Goal: Transaction & Acquisition: Book appointment/travel/reservation

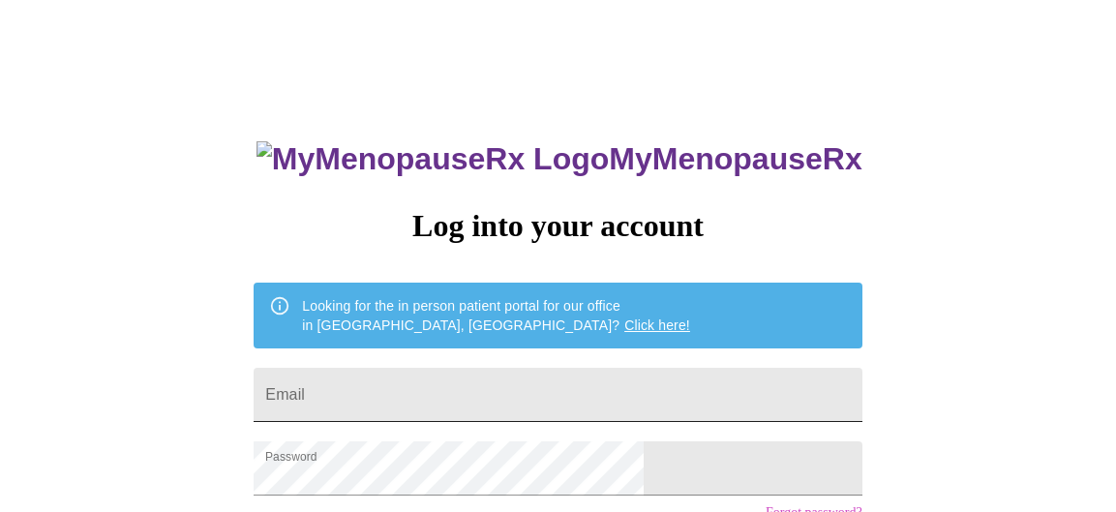
click at [442, 378] on input "Email" at bounding box center [558, 395] width 608 height 54
type input "[EMAIL_ADDRESS][DOMAIN_NAME]"
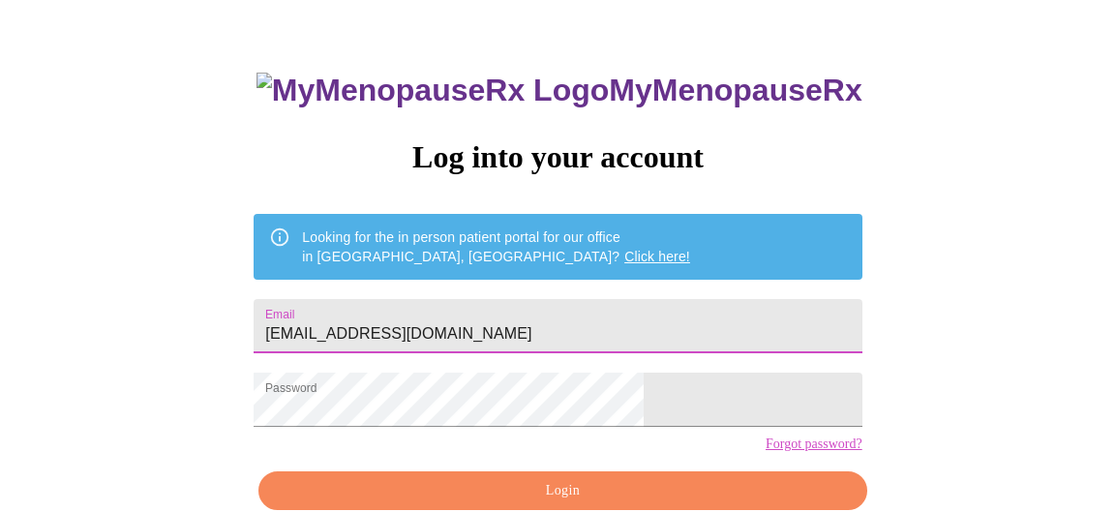
scroll to position [166, 0]
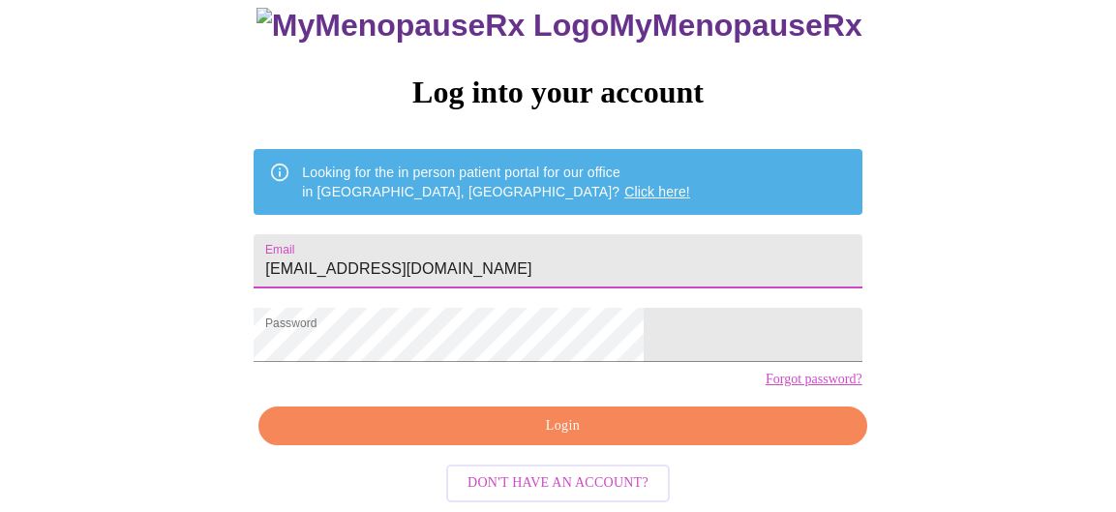
click at [561, 434] on span "Login" at bounding box center [562, 426] width 563 height 24
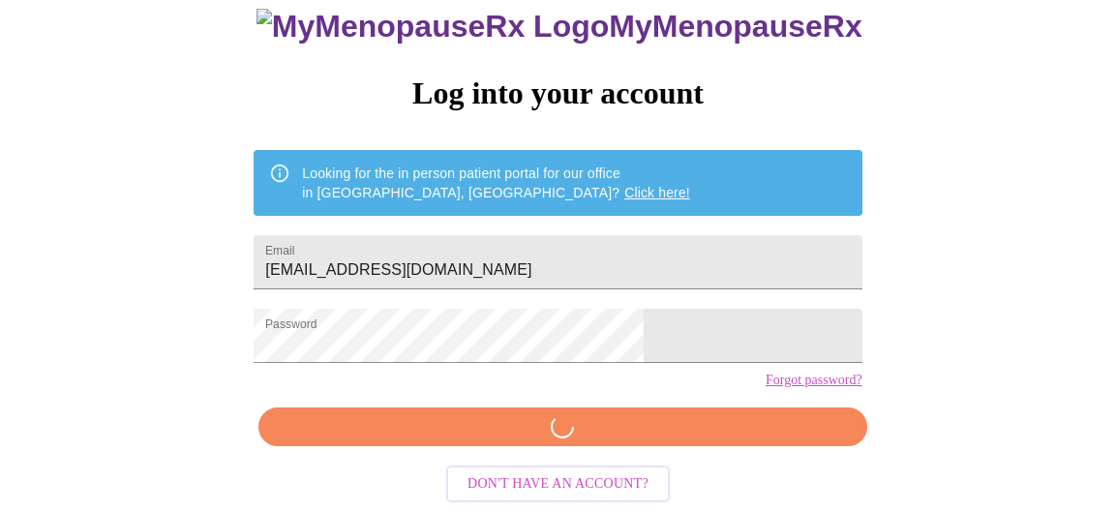
scroll to position [165, 0]
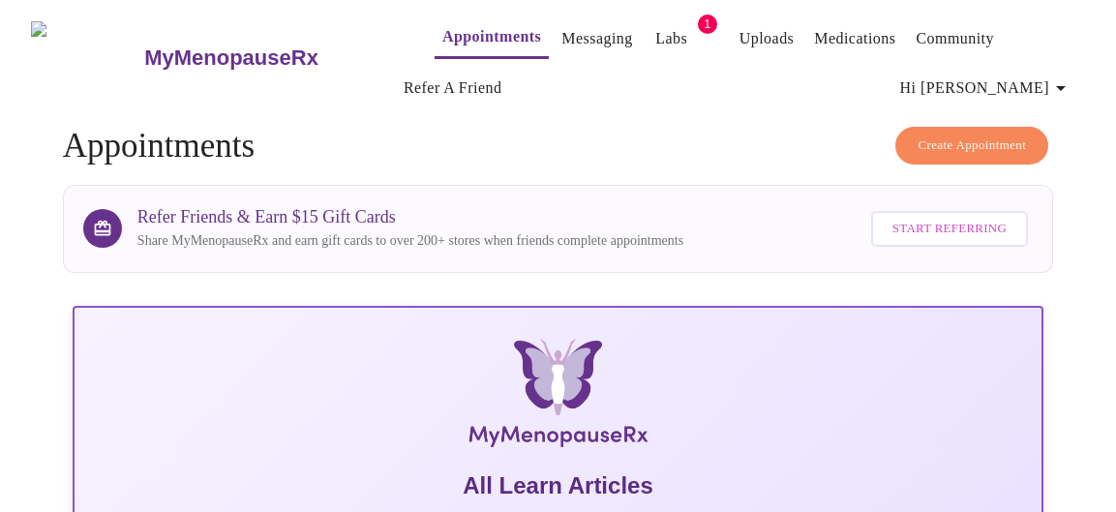
click at [971, 136] on span "Create Appointment" at bounding box center [972, 146] width 108 height 22
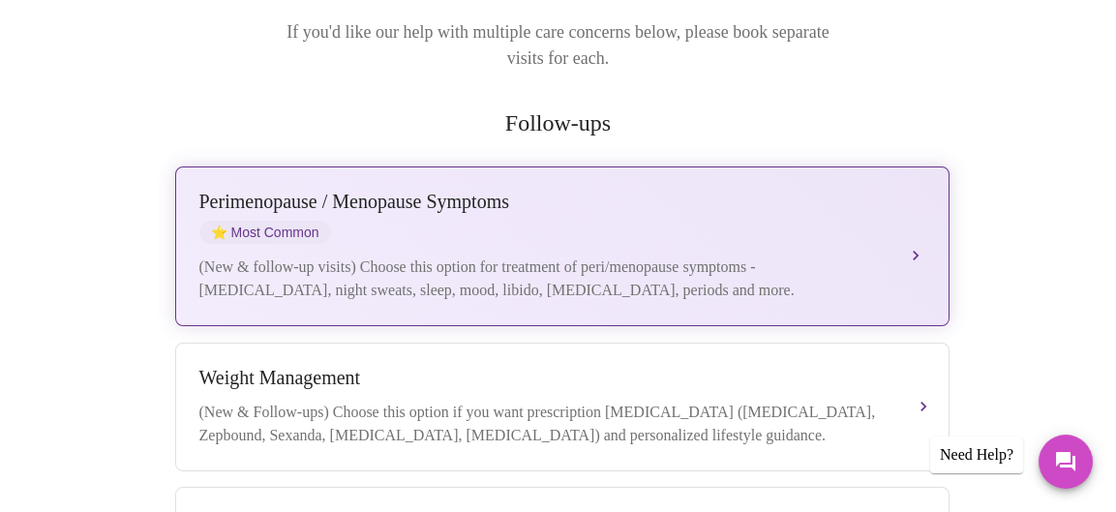
scroll to position [387, 0]
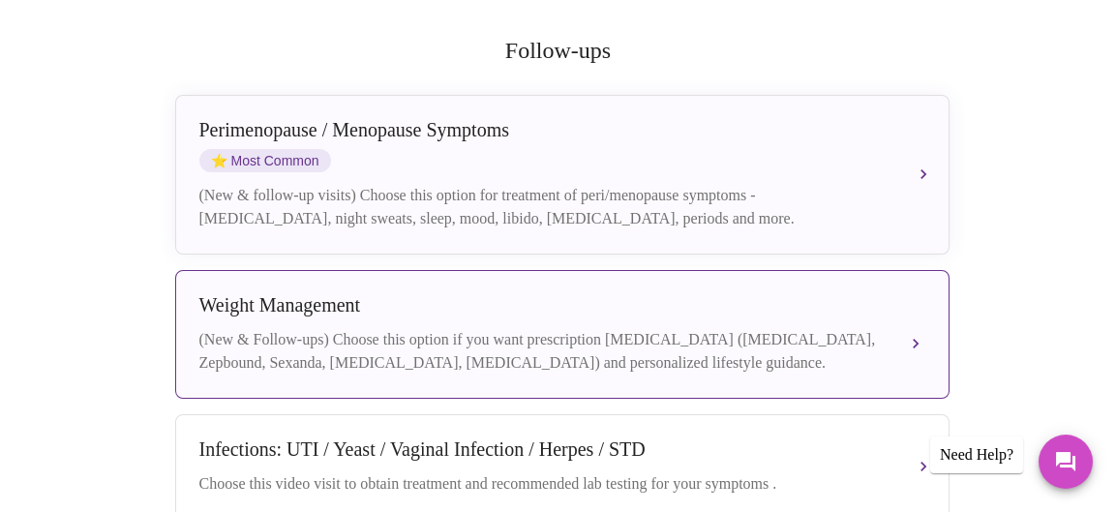
click at [479, 294] on div "Weight Management" at bounding box center [542, 305] width 687 height 22
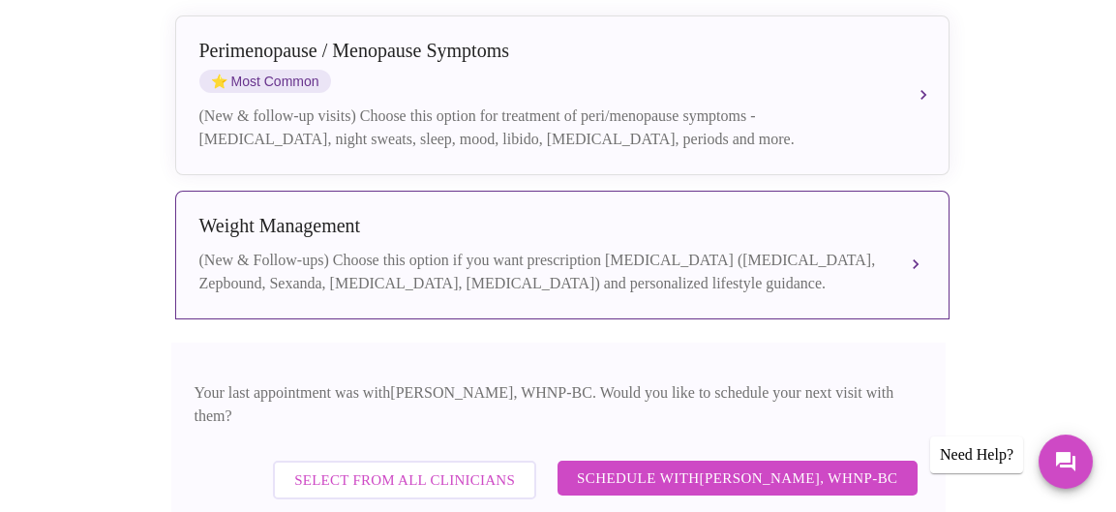
scroll to position [581, 0]
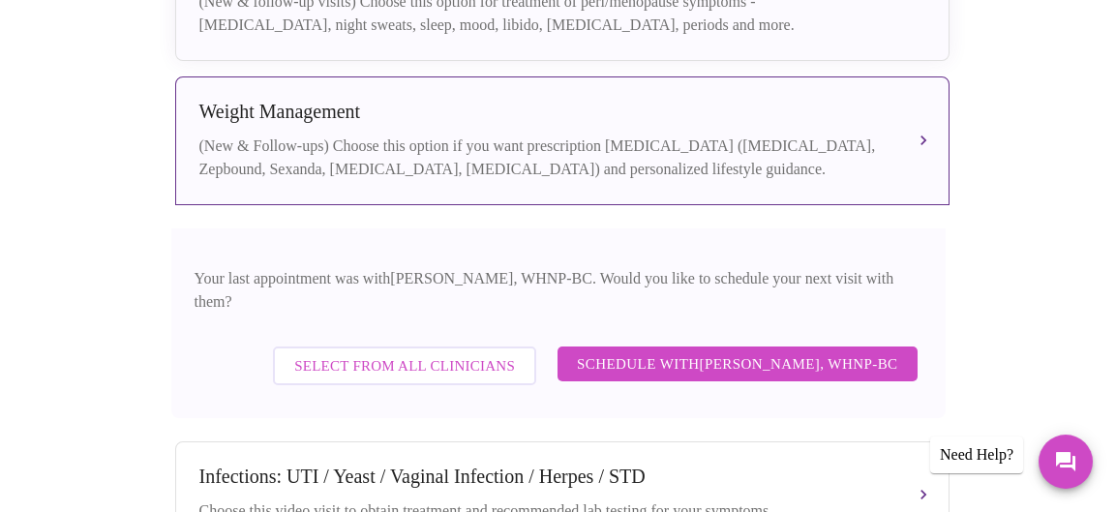
click at [709, 351] on span "Schedule with [PERSON_NAME], WHNP-BC" at bounding box center [737, 363] width 321 height 25
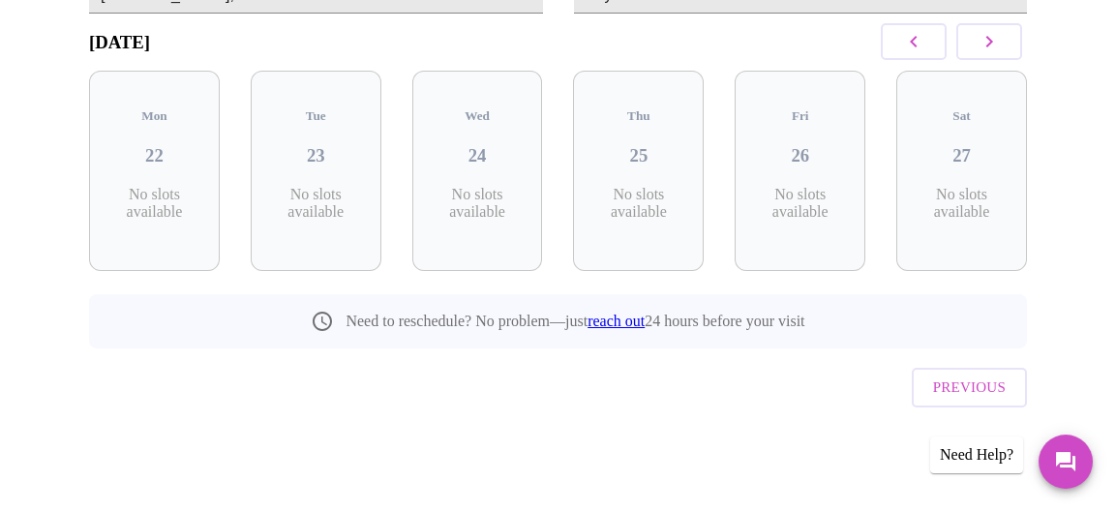
scroll to position [241, 0]
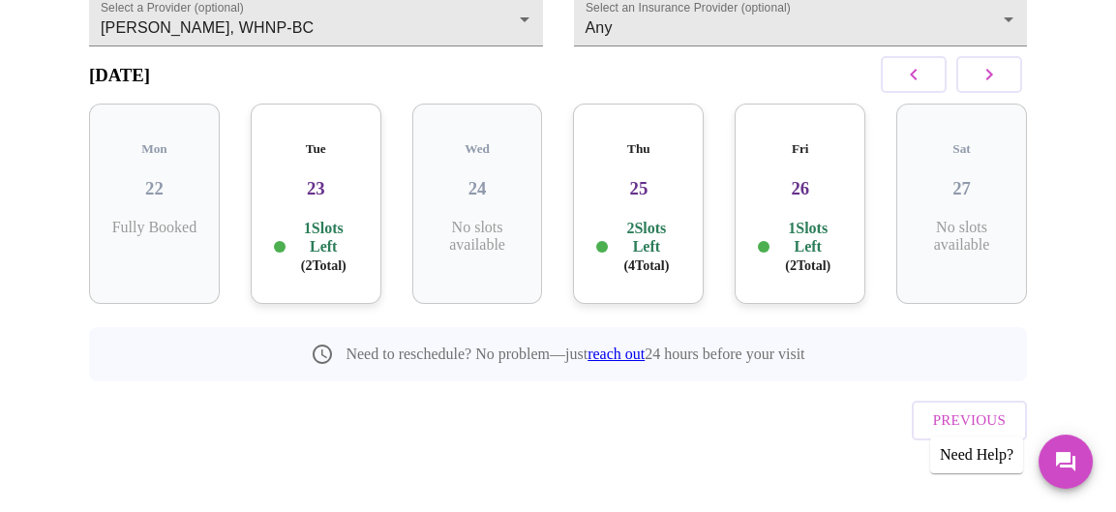
click at [807, 199] on div "Fri 26 1 Slots Left ( 2 Total)" at bounding box center [800, 204] width 131 height 200
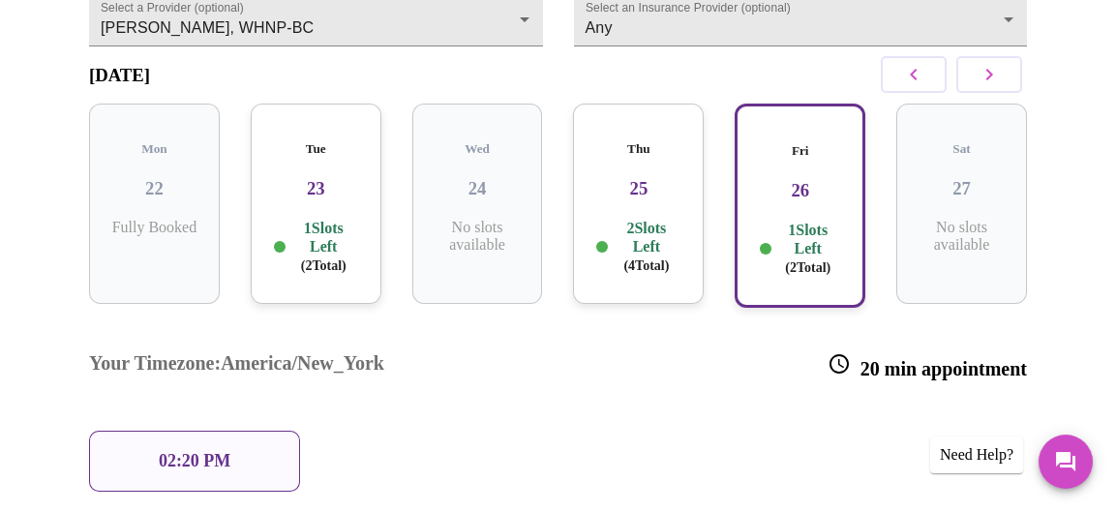
click at [171, 451] on p "02:20 PM" at bounding box center [195, 461] width 72 height 20
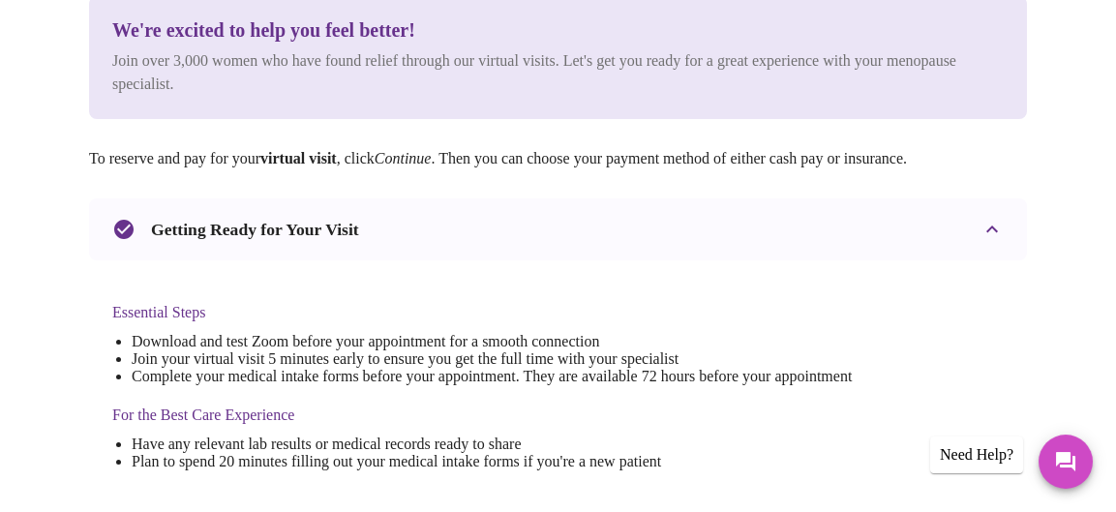
scroll to position [0, 0]
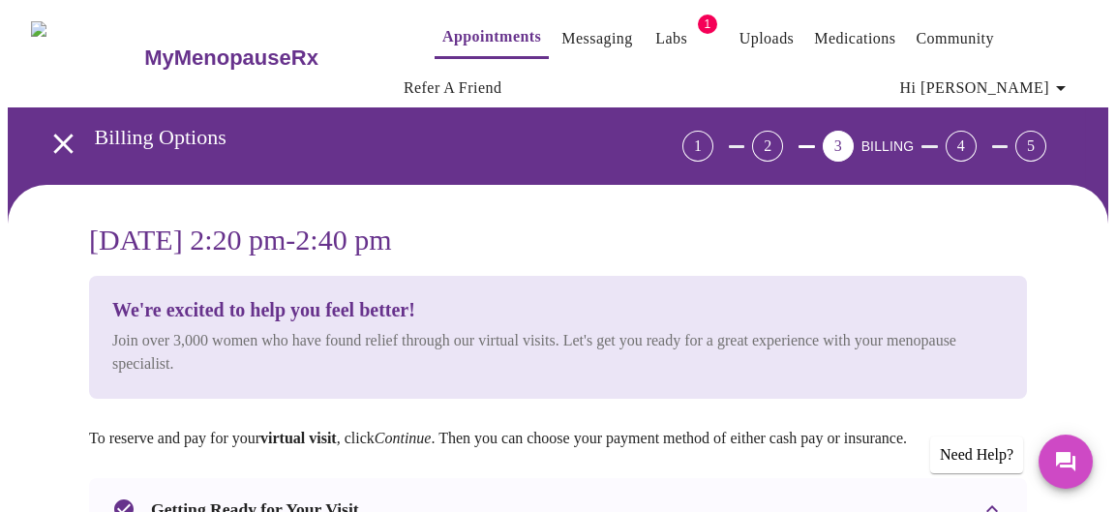
click at [446, 34] on link "Appointments" at bounding box center [491, 36] width 99 height 27
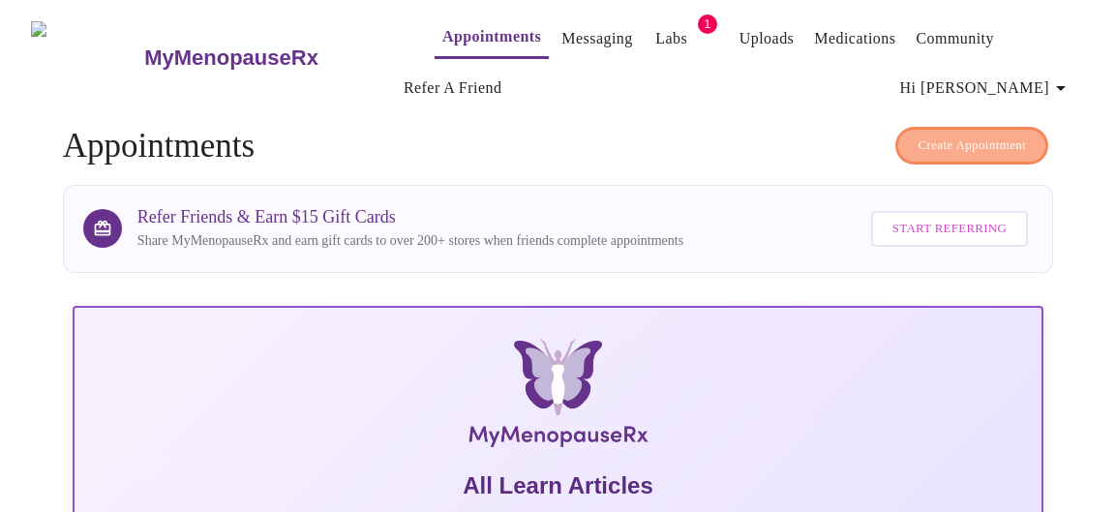
click at [963, 135] on span "Create Appointment" at bounding box center [972, 146] width 108 height 22
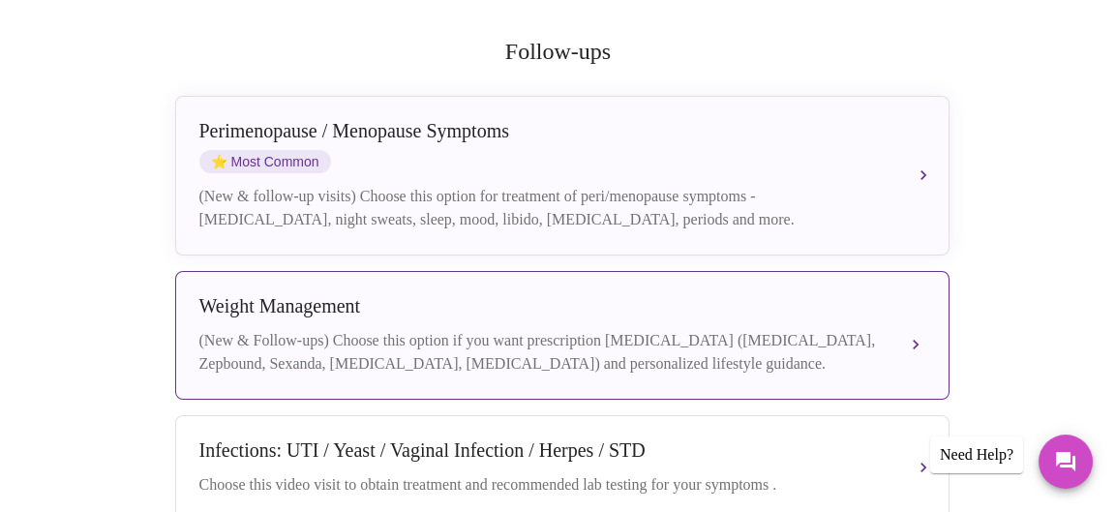
scroll to position [387, 0]
click at [512, 294] on div "Weight Management" at bounding box center [542, 305] width 687 height 22
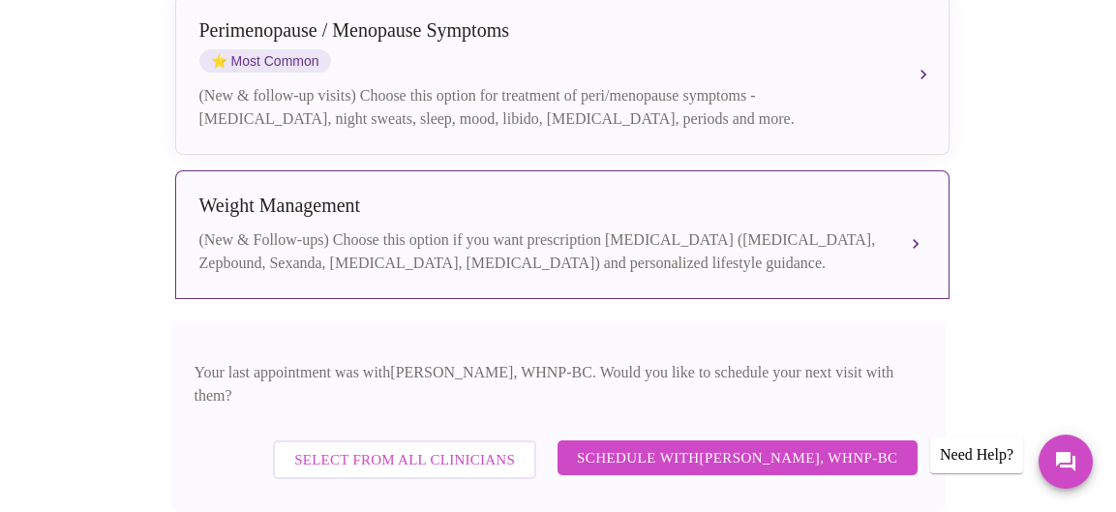
scroll to position [581, 0]
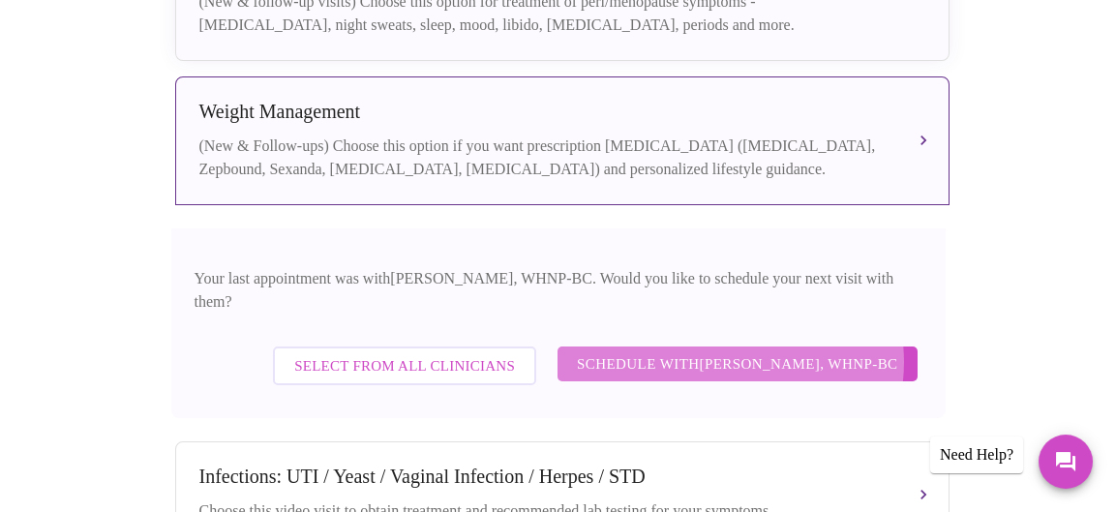
click at [743, 351] on span "Schedule with [PERSON_NAME], WHNP-BC" at bounding box center [737, 363] width 321 height 25
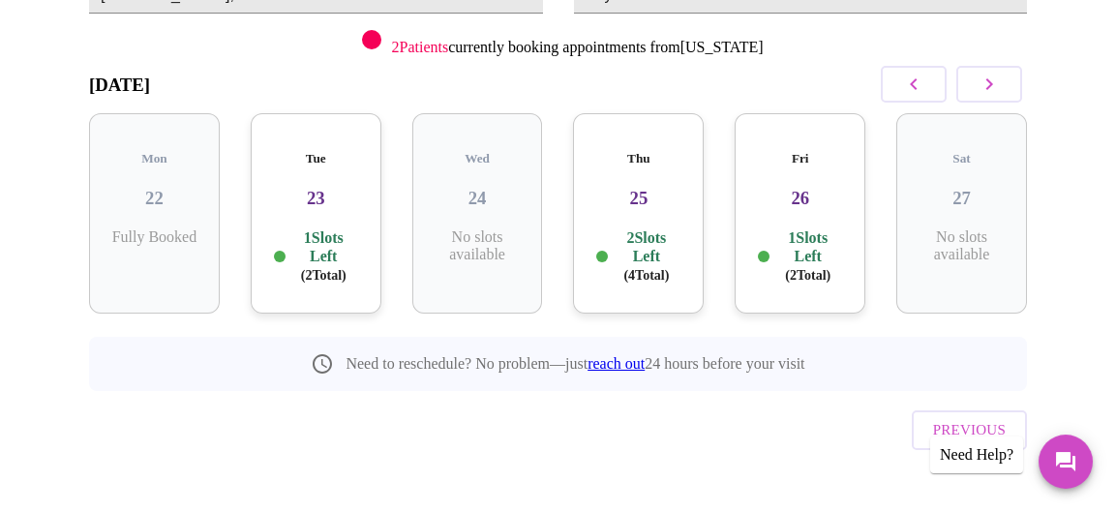
click at [1001, 86] on icon "button" at bounding box center [989, 84] width 23 height 23
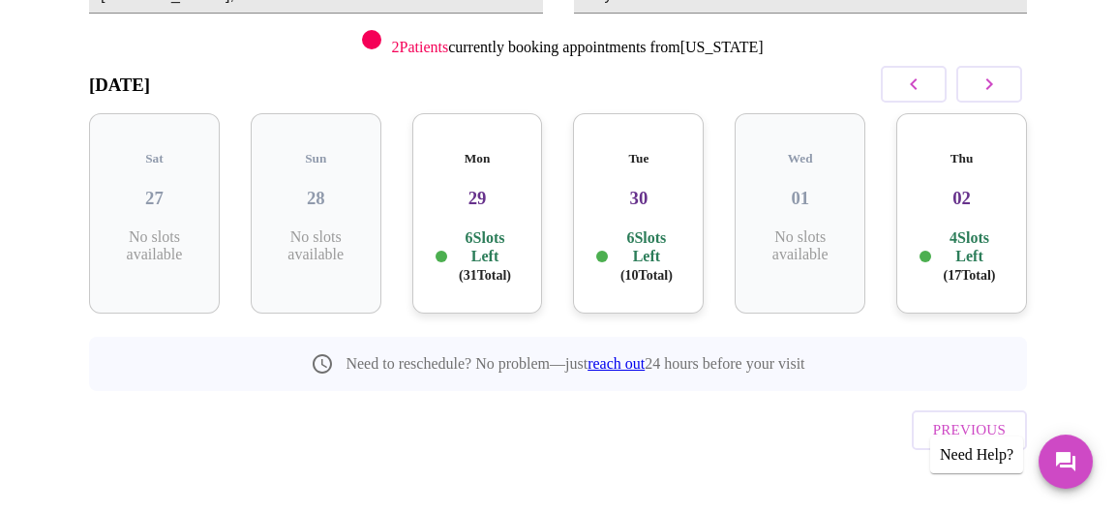
click at [472, 188] on h3 "29" at bounding box center [478, 198] width 100 height 21
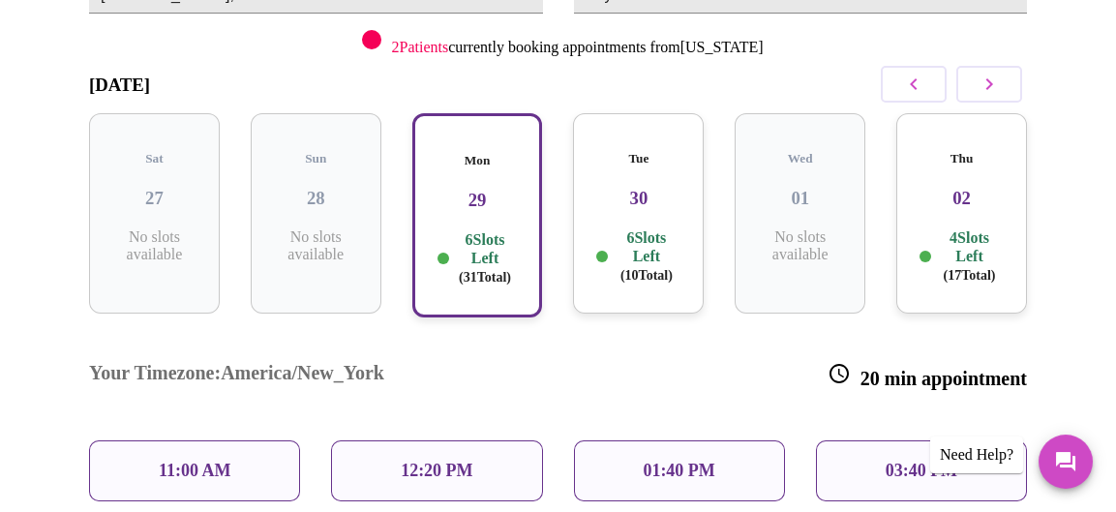
click at [193, 461] on p "11:00 AM" at bounding box center [195, 471] width 73 height 20
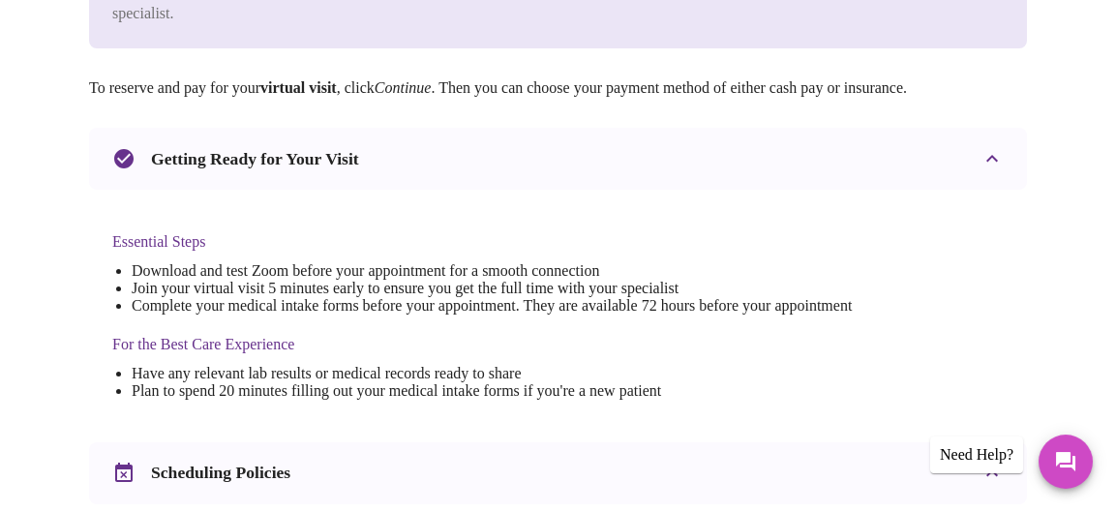
scroll to position [121, 0]
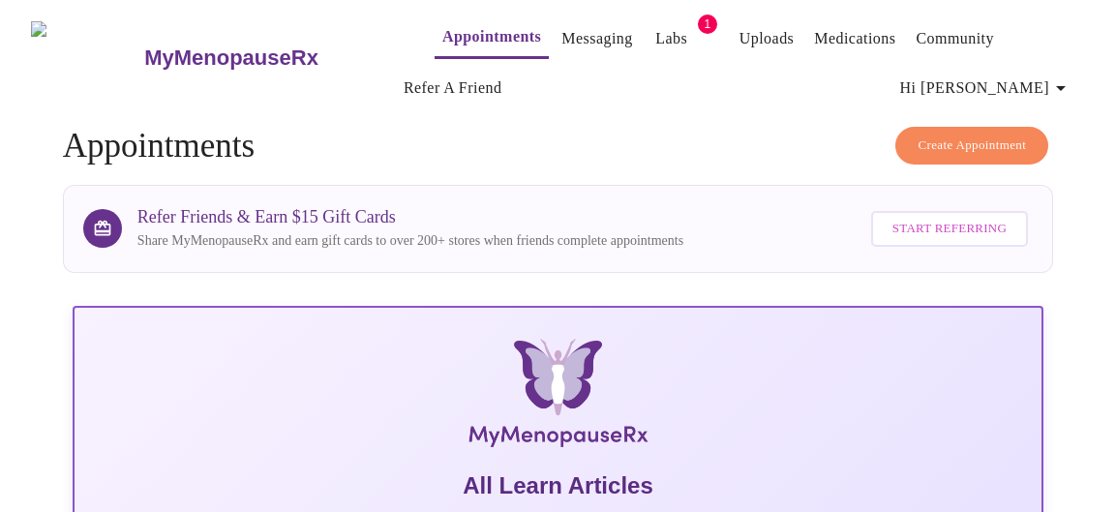
click at [968, 144] on span "Create Appointment" at bounding box center [972, 146] width 108 height 22
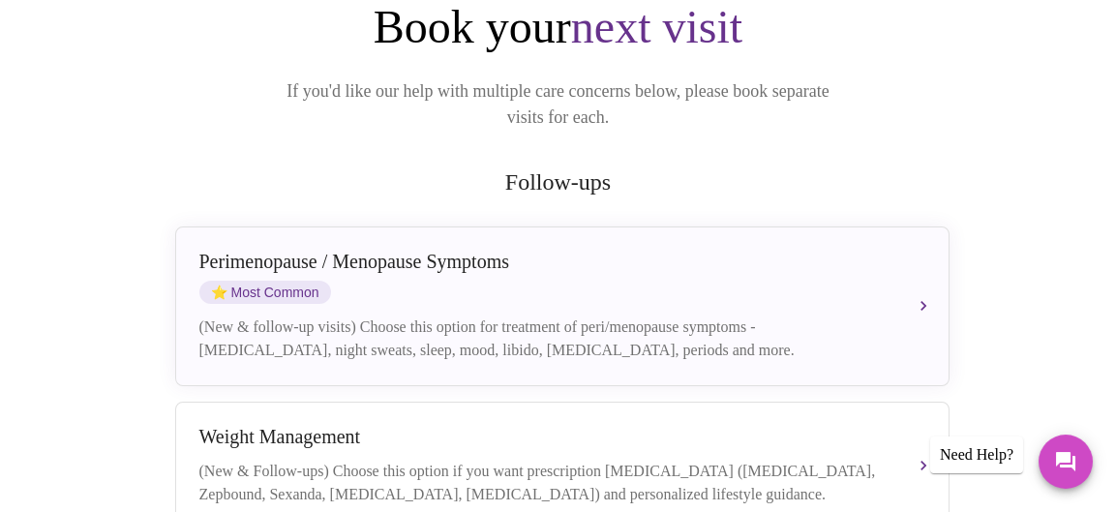
scroll to position [290, 0]
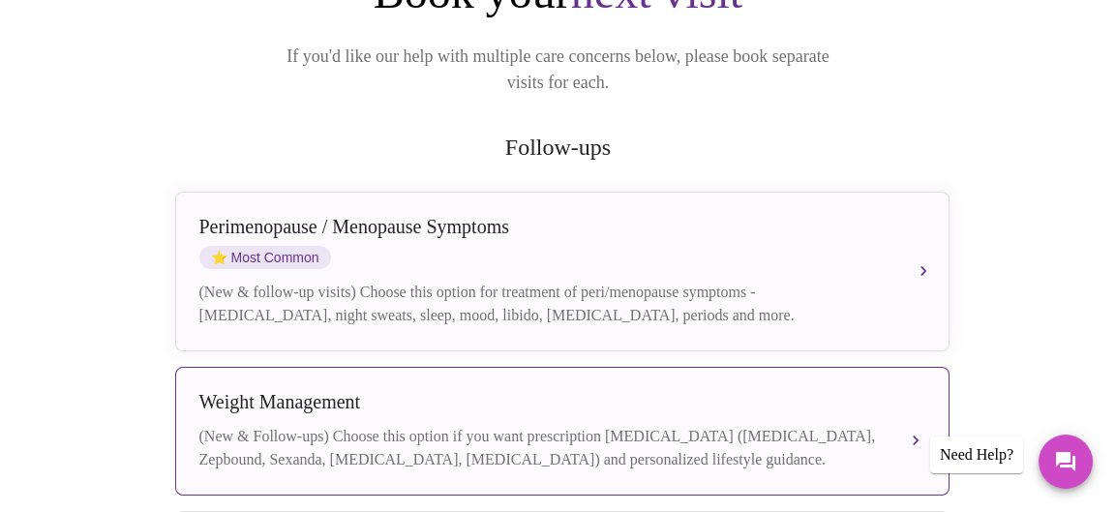
click at [498, 392] on div "[MEDICAL_DATA] (New & Follow-ups) Choose this option if you want prescription […" at bounding box center [562, 431] width 726 height 80
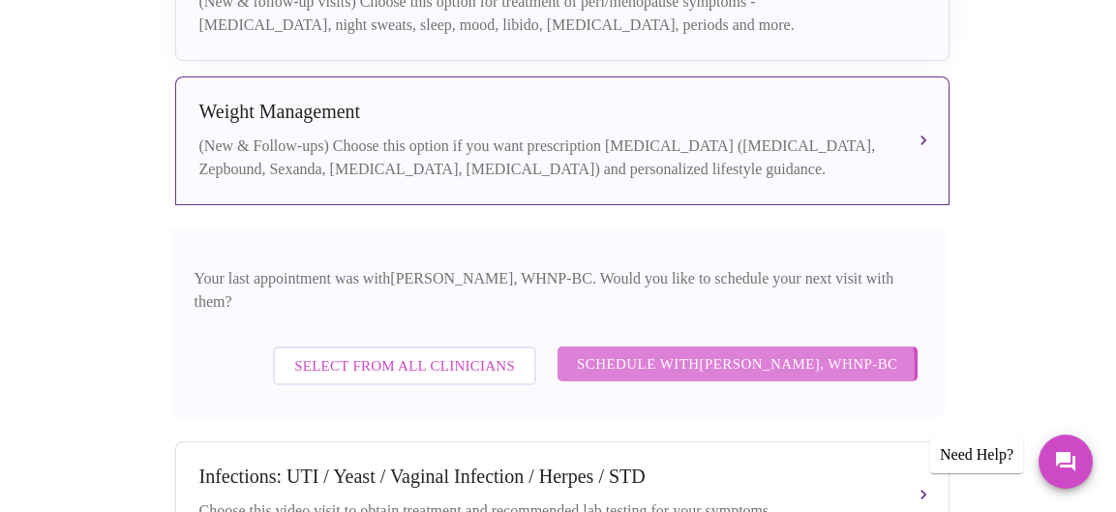
click at [750, 351] on span "Schedule with [PERSON_NAME], WHNP-BC" at bounding box center [737, 363] width 321 height 25
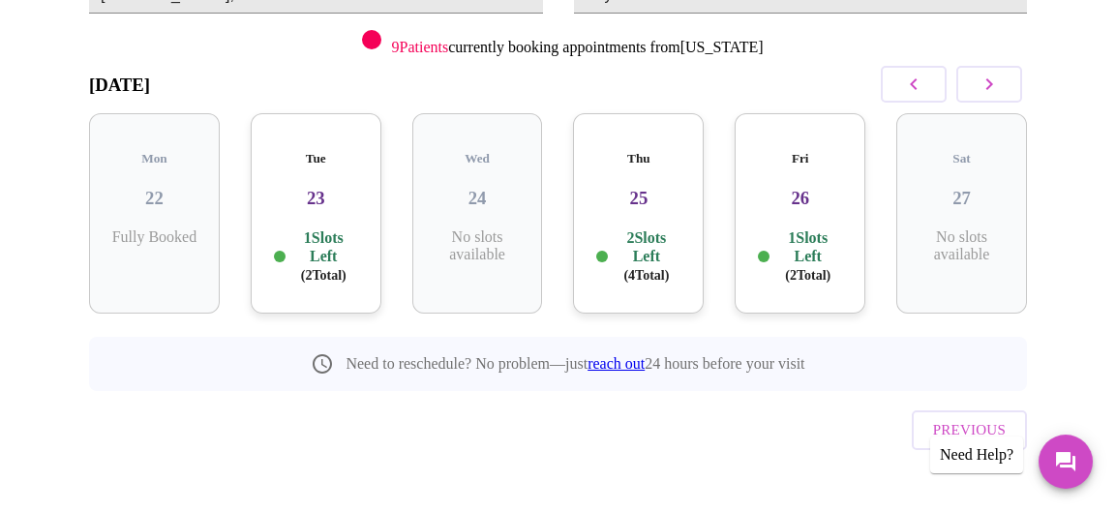
click at [648, 196] on div "Thu 25 2 Slots Left ( 4 Total)" at bounding box center [638, 213] width 131 height 200
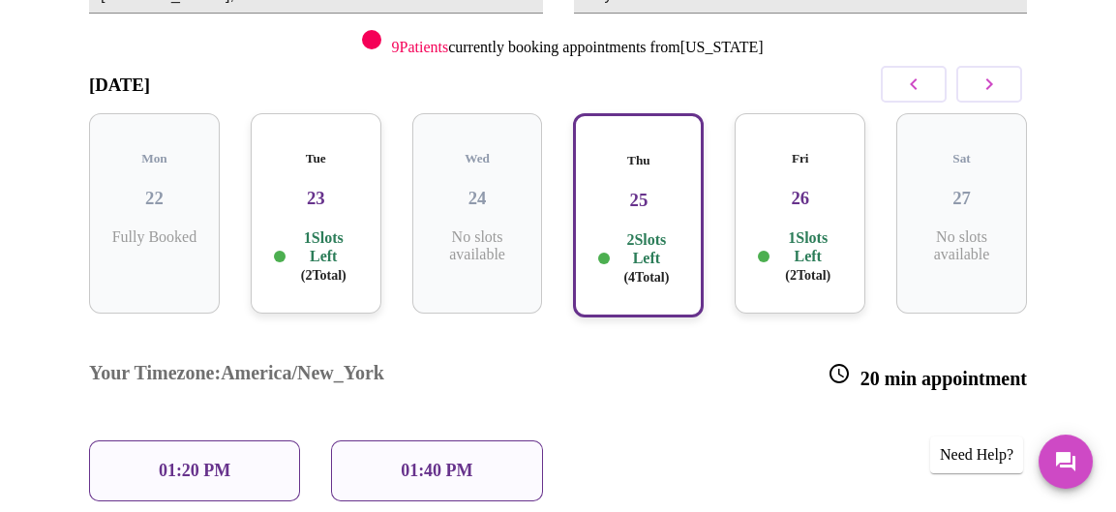
click at [428, 461] on p "01:40 PM" at bounding box center [437, 471] width 72 height 20
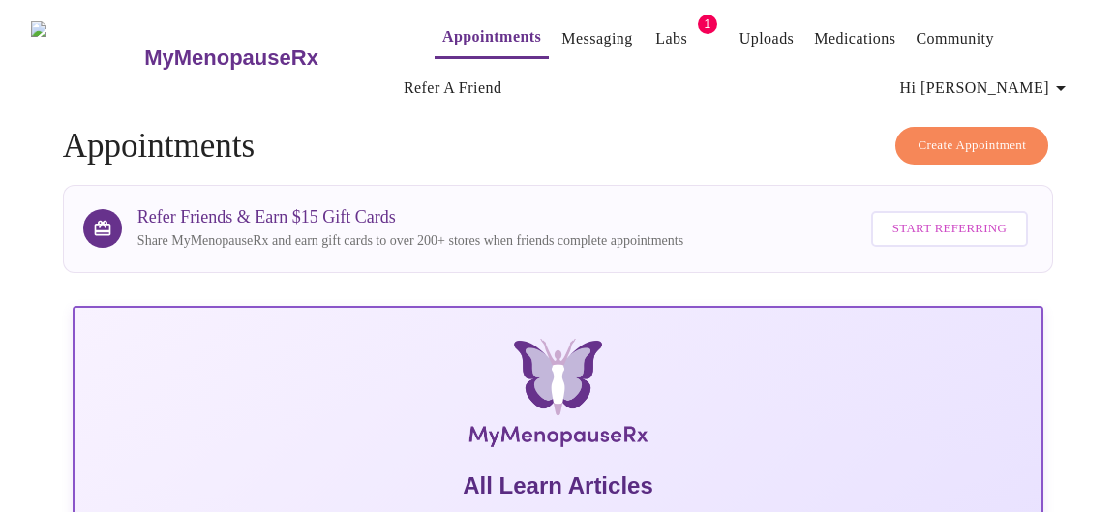
click at [969, 135] on span "Create Appointment" at bounding box center [972, 146] width 108 height 22
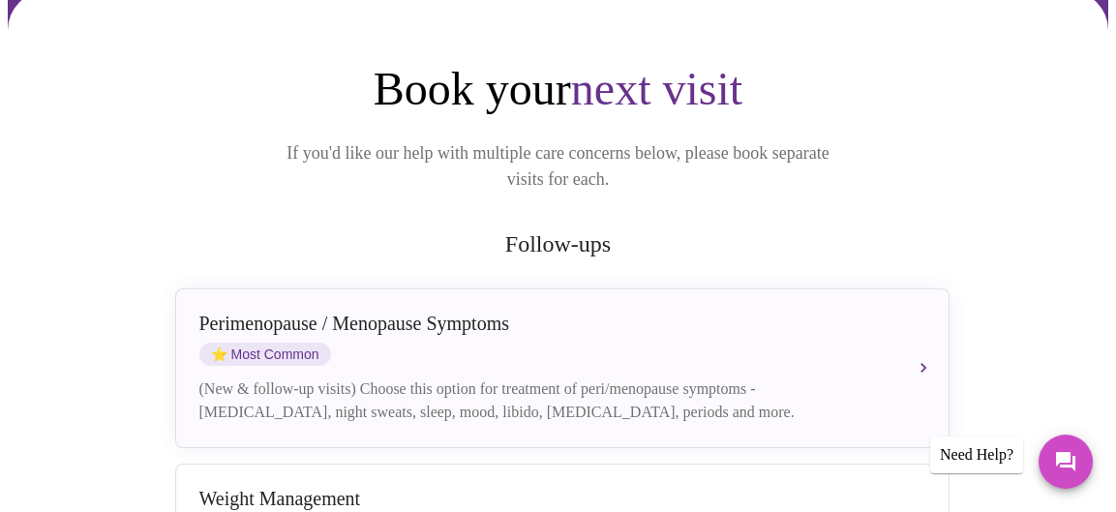
scroll to position [387, 0]
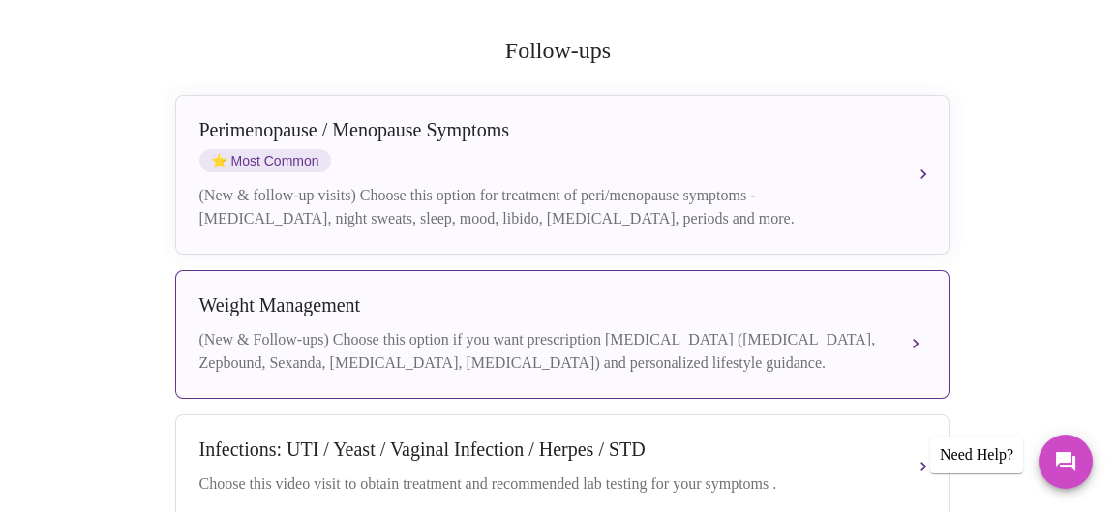
click at [455, 294] on div "Weight Management" at bounding box center [542, 305] width 687 height 22
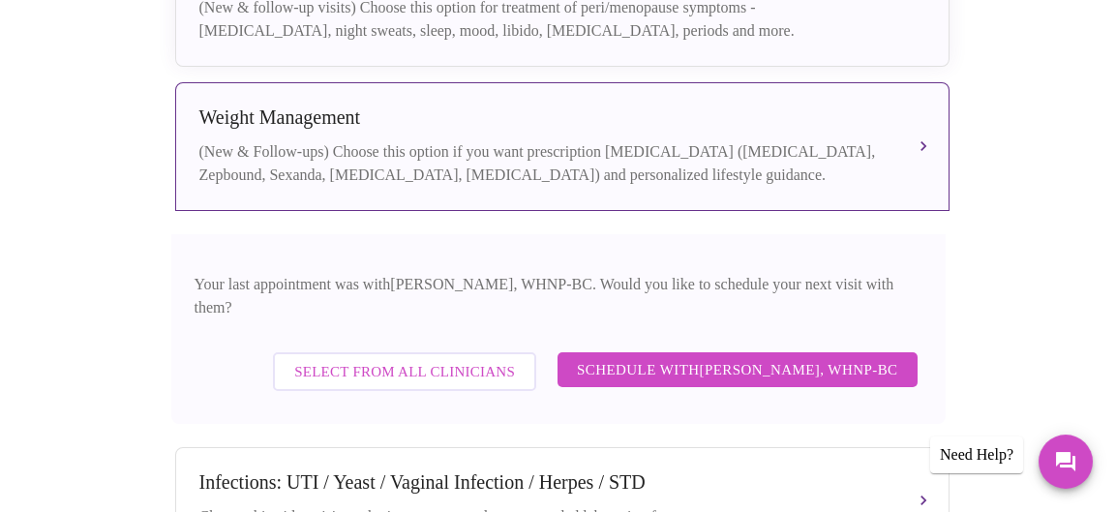
scroll to position [581, 0]
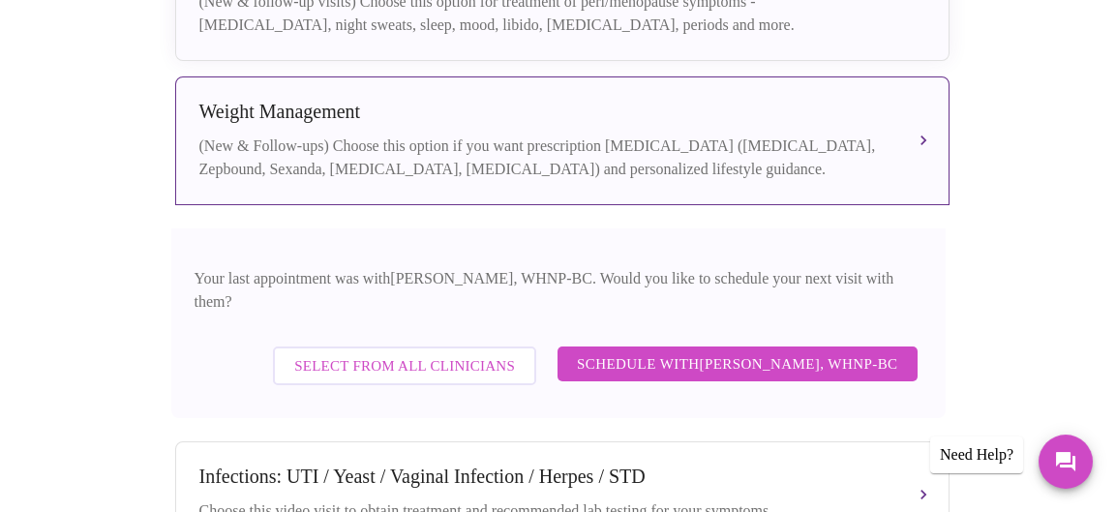
click at [728, 351] on span "Schedule with [PERSON_NAME], WHNP-BC" at bounding box center [737, 363] width 321 height 25
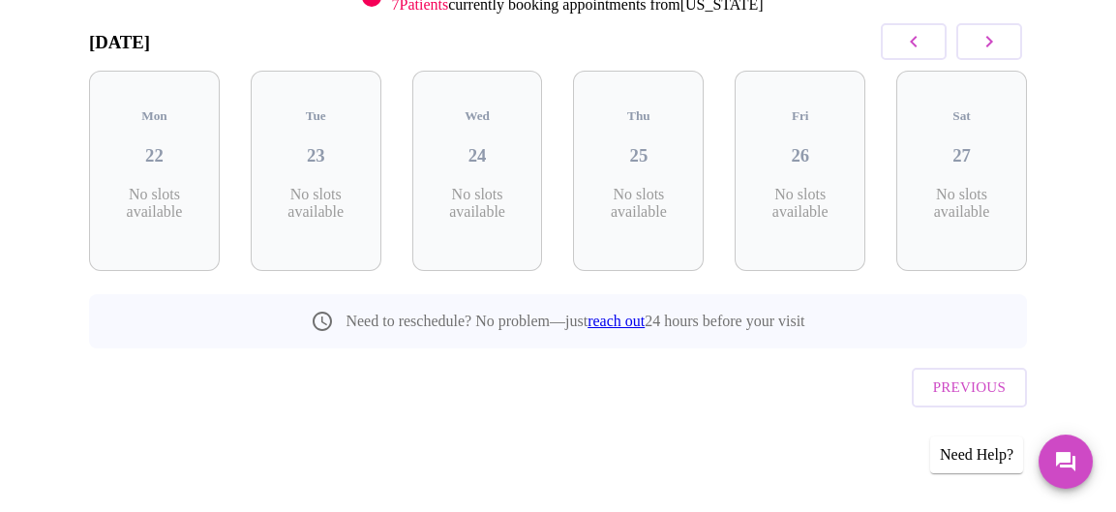
scroll to position [274, 0]
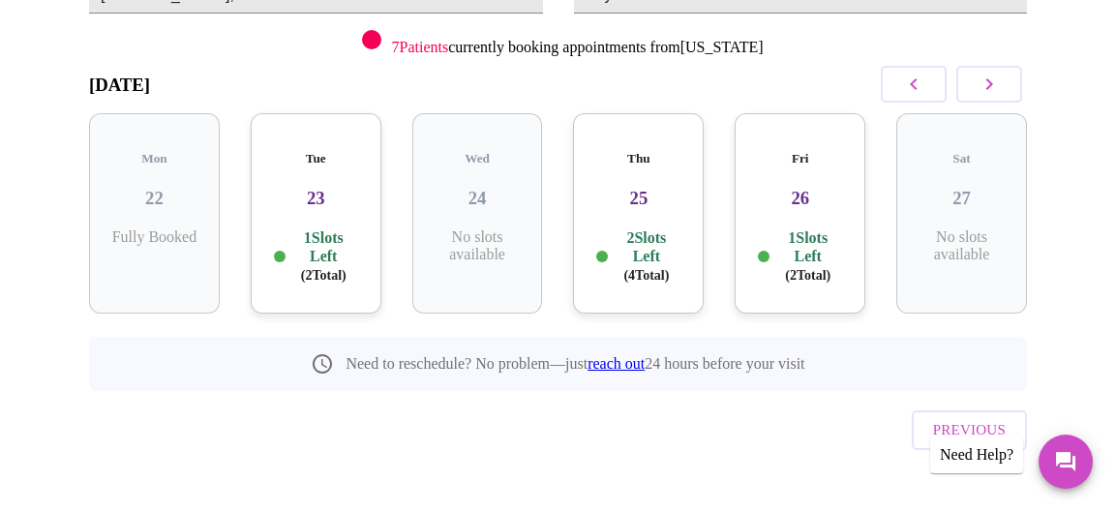
click at [661, 205] on div "Thu 25 2 Slots Left ( 4 Total)" at bounding box center [638, 213] width 131 height 200
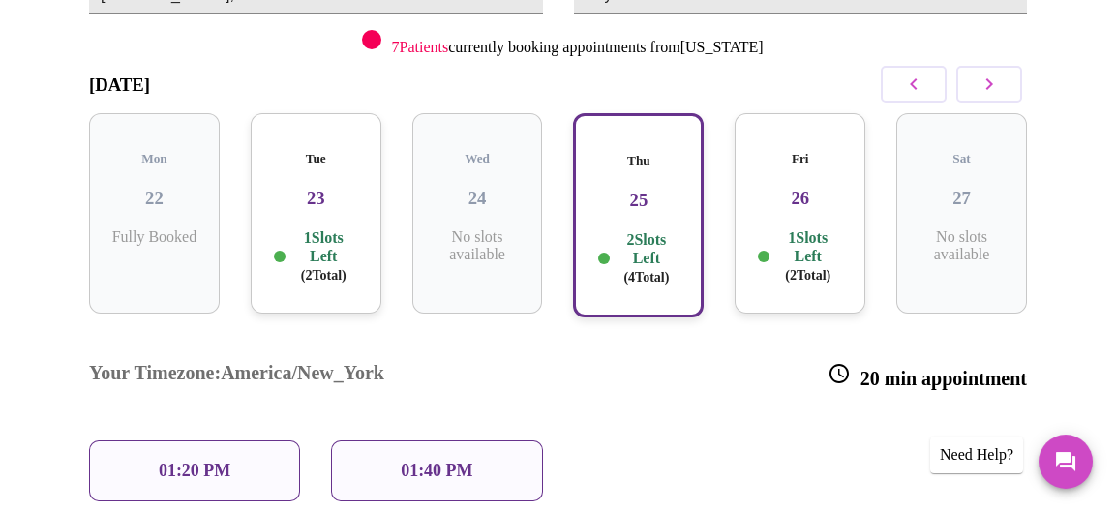
click at [203, 461] on p "01:20 PM" at bounding box center [195, 471] width 72 height 20
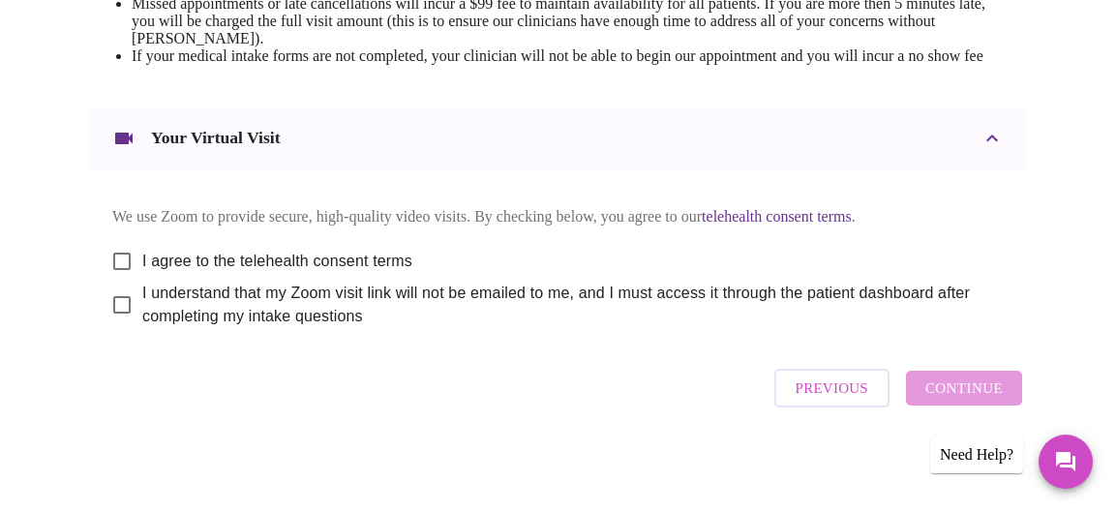
scroll to position [992, 0]
click at [114, 258] on input "I agree to the telehealth consent terms" at bounding box center [122, 261] width 41 height 41
checkbox input "true"
click at [109, 308] on input "I understand that my Zoom visit link will not be emailed to me, and I must acce…" at bounding box center [122, 305] width 41 height 41
checkbox input "true"
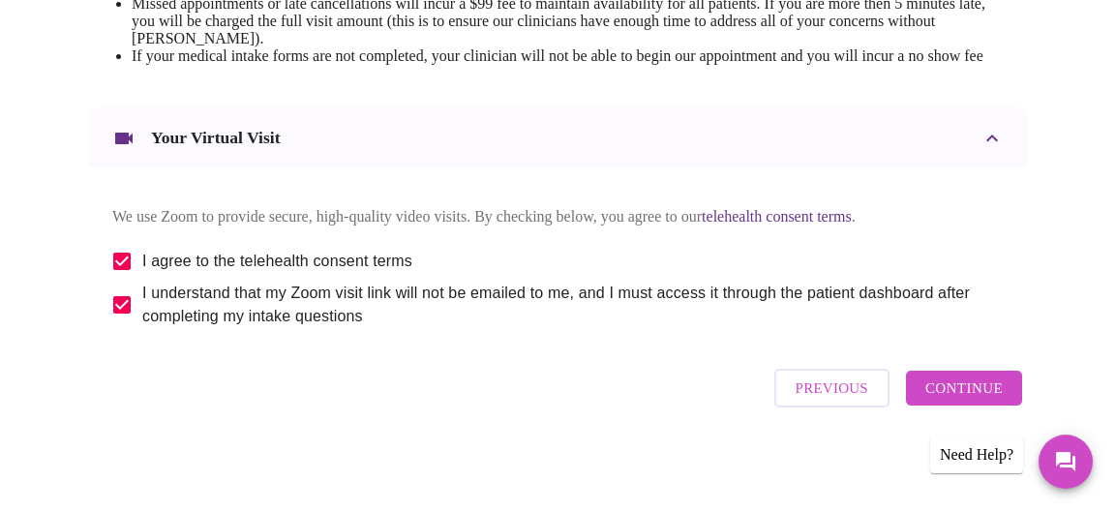
click at [984, 394] on span "Continue" at bounding box center [963, 388] width 77 height 25
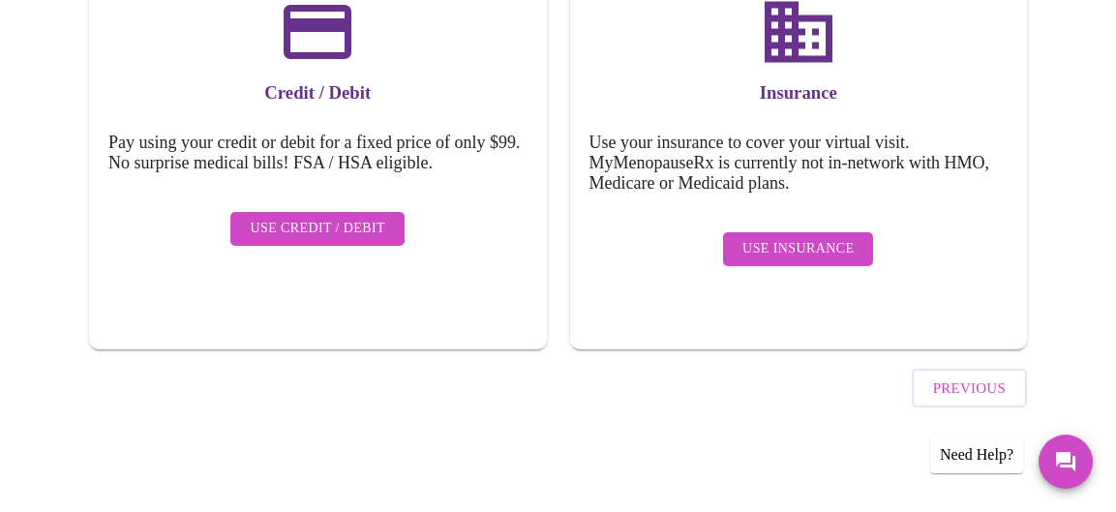
scroll to position [337, 0]
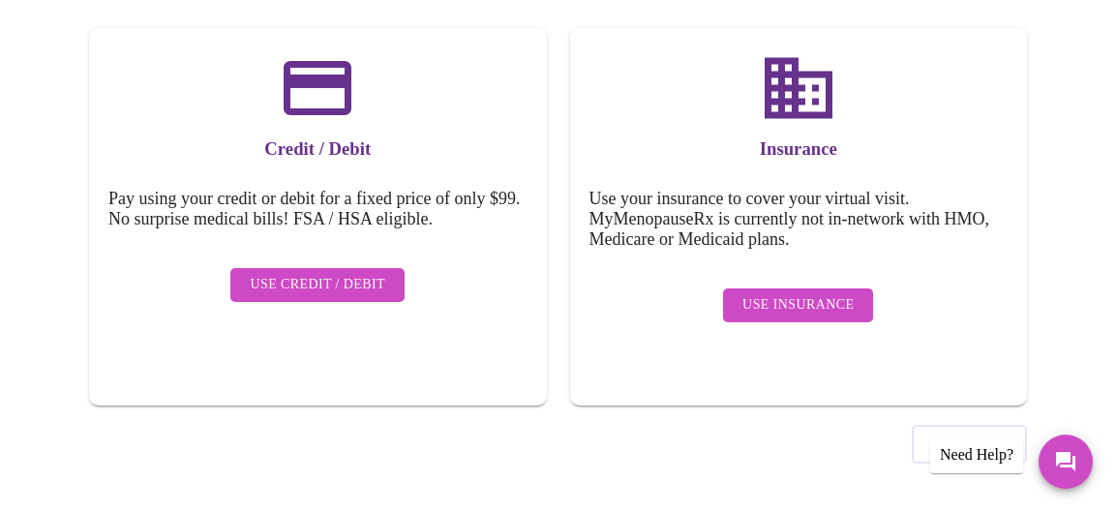
click at [802, 293] on span "Use Insurance" at bounding box center [797, 305] width 111 height 24
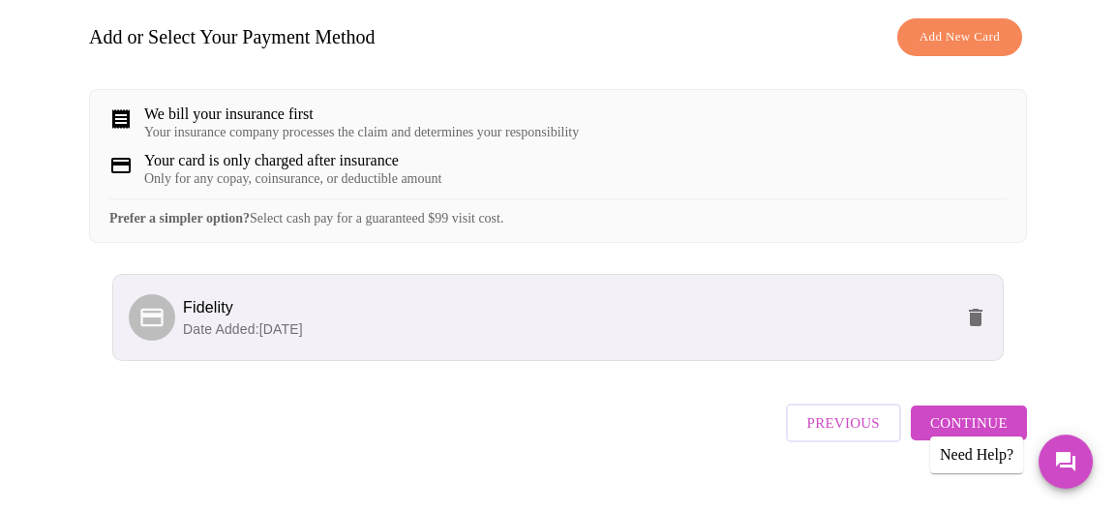
scroll to position [354, 0]
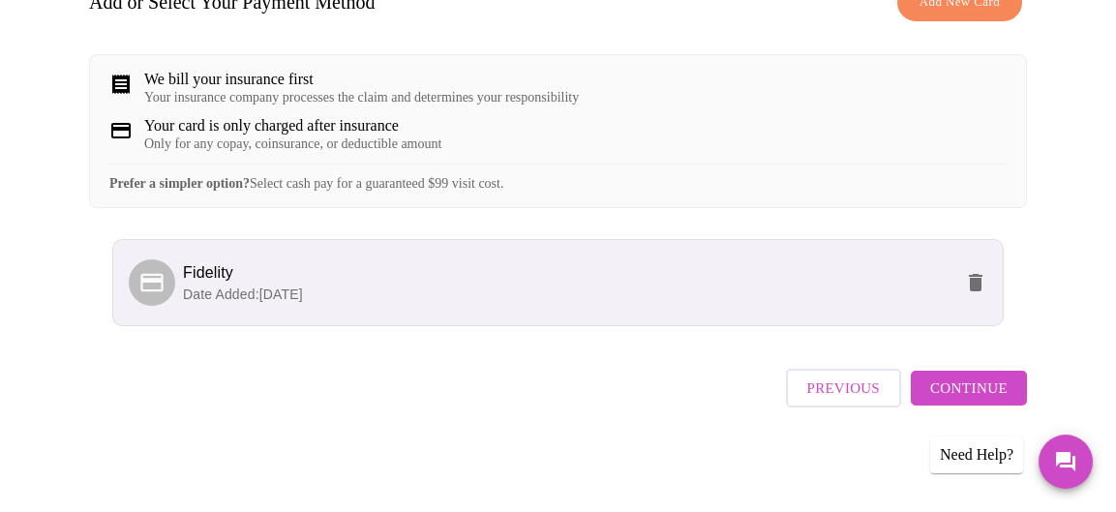
click at [998, 400] on span "Continue" at bounding box center [968, 388] width 77 height 25
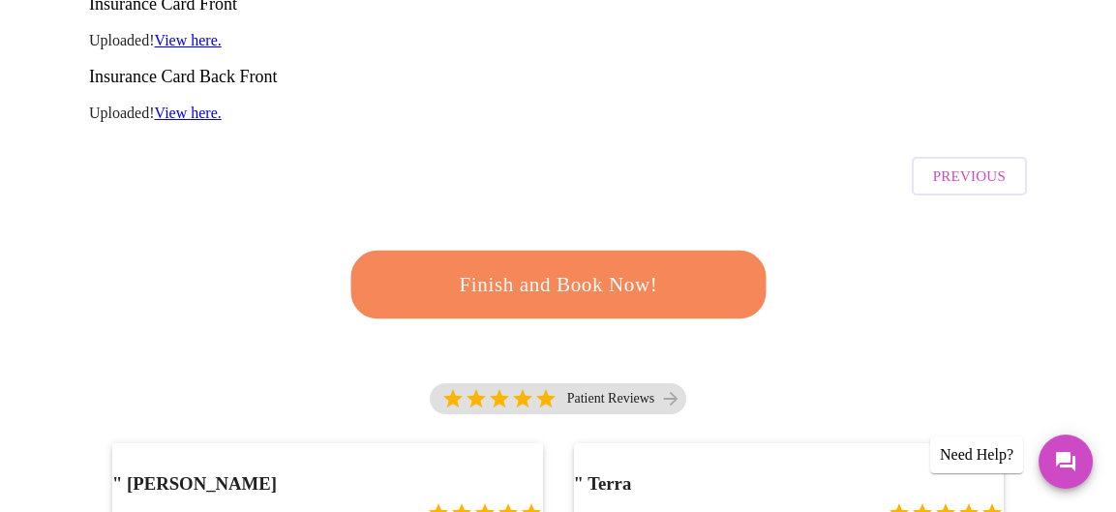
scroll to position [581, 0]
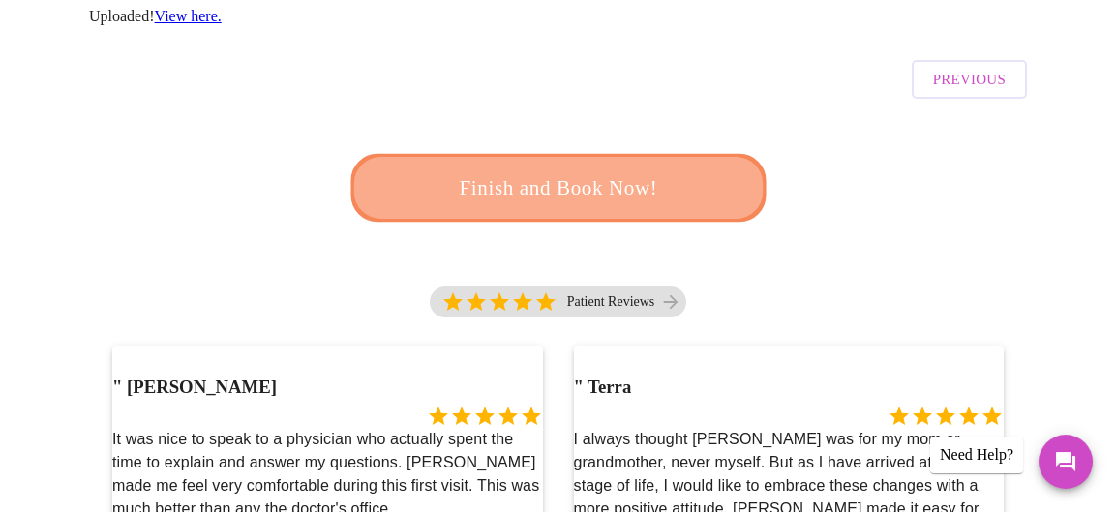
click at [560, 170] on span "Finish and Book Now!" at bounding box center [557, 188] width 359 height 36
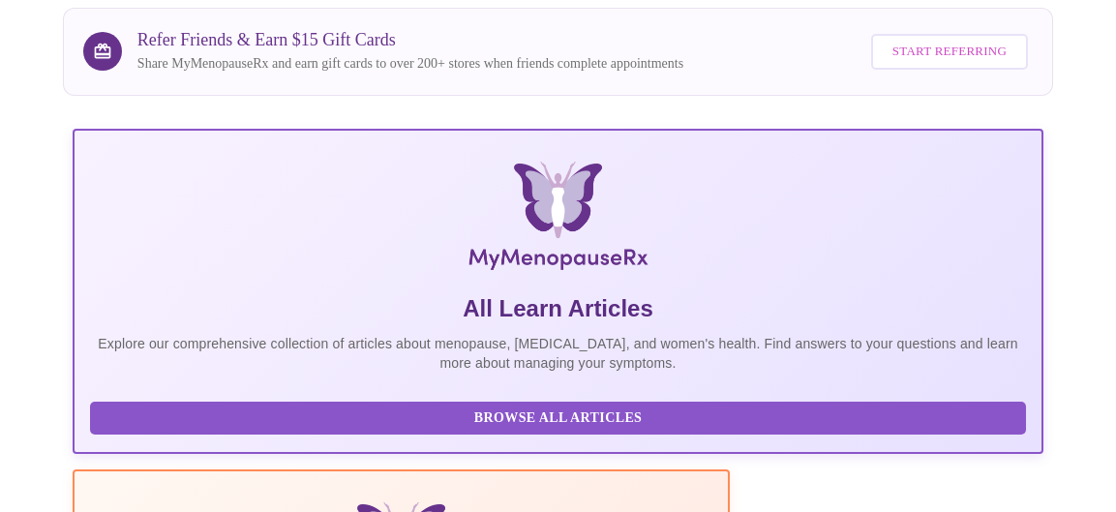
scroll to position [97, 0]
